Goal: Transaction & Acquisition: Purchase product/service

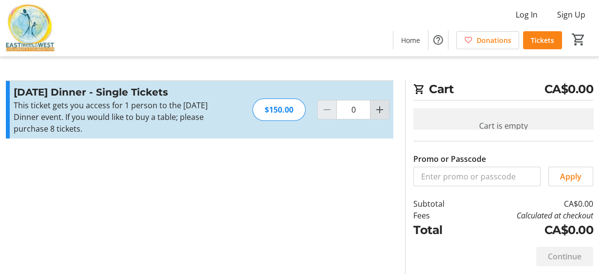
click at [378, 112] on mat-icon "Increment by one" at bounding box center [380, 110] width 12 height 12
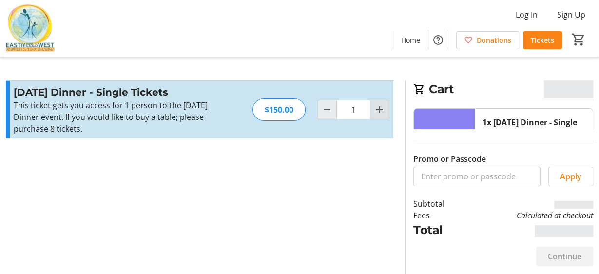
click at [378, 112] on mat-icon "Increment by one" at bounding box center [380, 110] width 12 height 12
type input "2"
click at [378, 112] on mat-icon "Increment by one" at bounding box center [380, 110] width 12 height 12
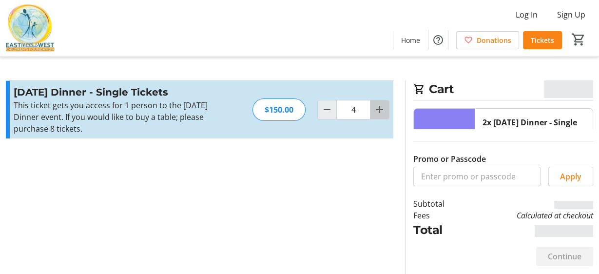
click at [378, 112] on mat-icon "Increment by one" at bounding box center [380, 110] width 12 height 12
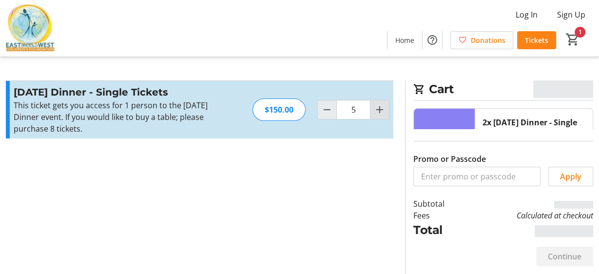
click at [378, 112] on mat-icon "Increment by one" at bounding box center [380, 110] width 12 height 12
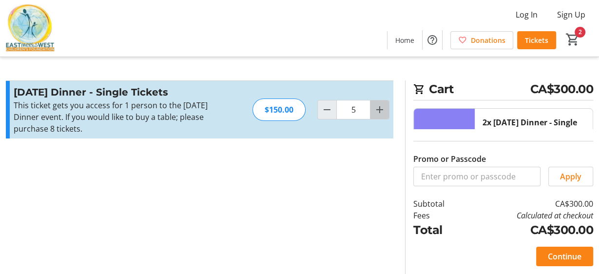
type input "6"
